Goal: Information Seeking & Learning: Learn about a topic

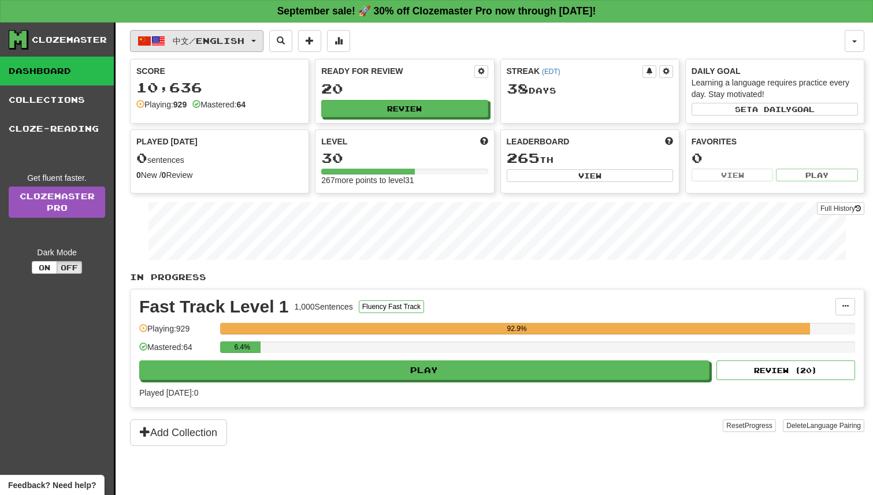
click at [200, 48] on button "中文 / English" at bounding box center [196, 41] width 133 height 22
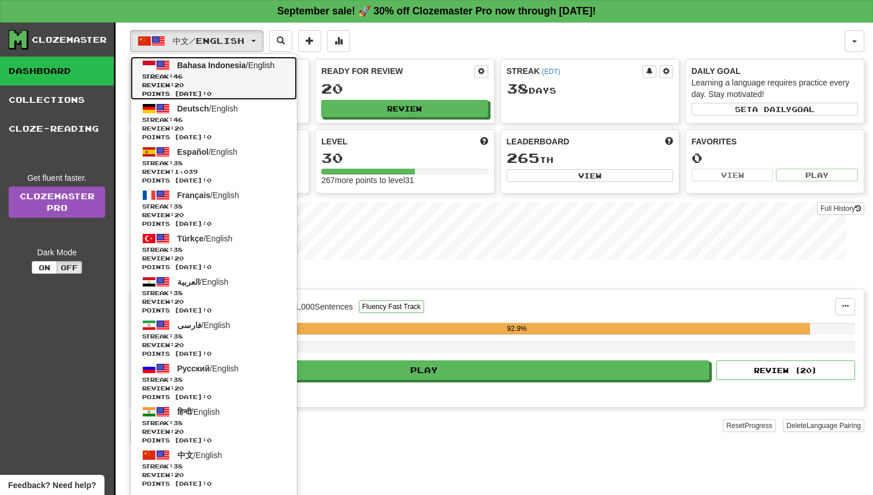
click at [215, 92] on span "Points today: 0" at bounding box center [213, 94] width 143 height 9
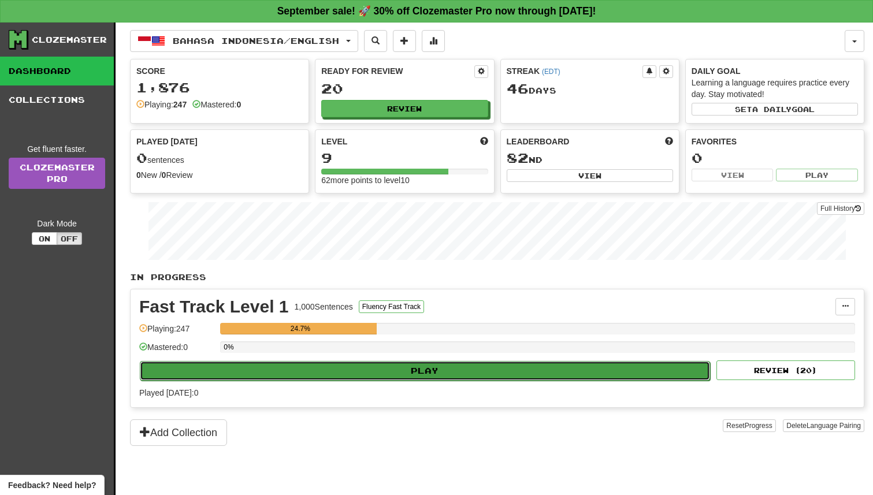
click at [513, 364] on button "Play" at bounding box center [425, 371] width 570 height 20
select select "**"
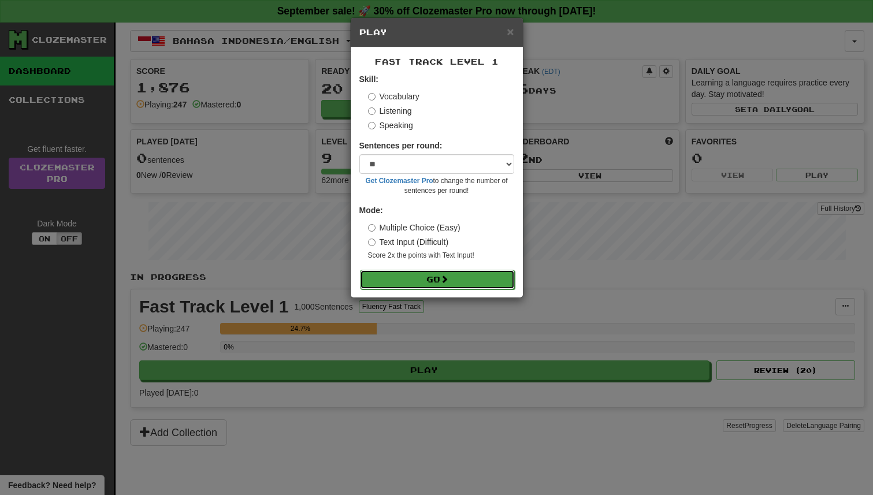
click at [456, 276] on button "Go" at bounding box center [437, 280] width 155 height 20
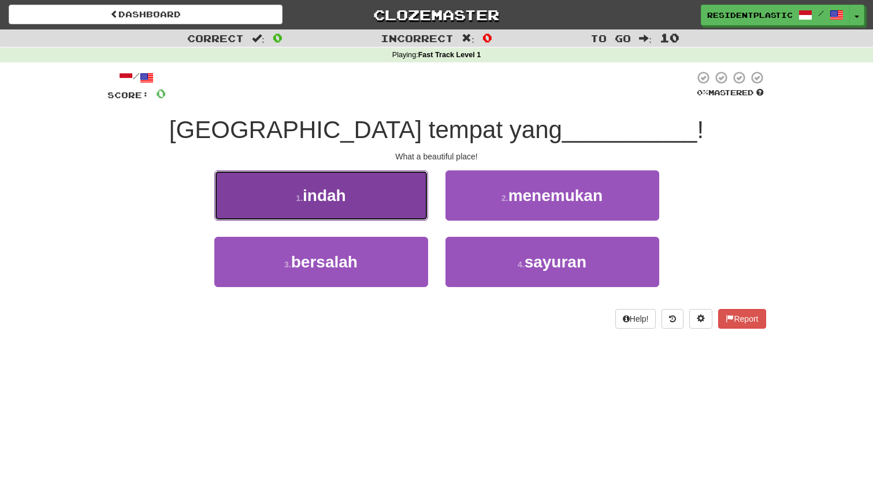
click at [398, 197] on button "1 . indah" at bounding box center [321, 195] width 214 height 50
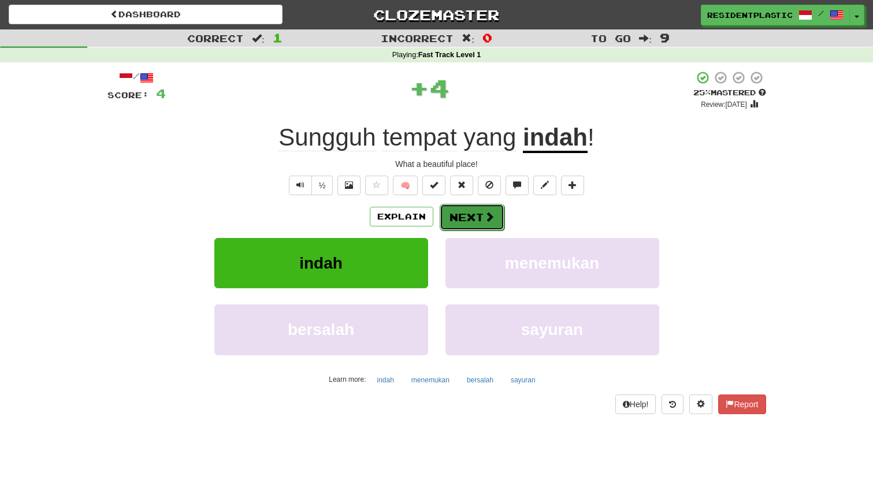
click at [459, 217] on button "Next" at bounding box center [472, 217] width 65 height 27
